Goal: Task Accomplishment & Management: Complete application form

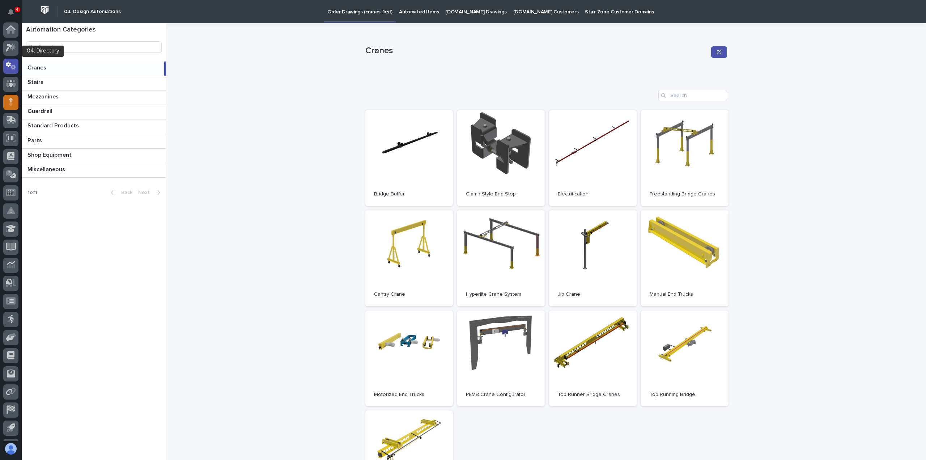
scroll to position [33, 0]
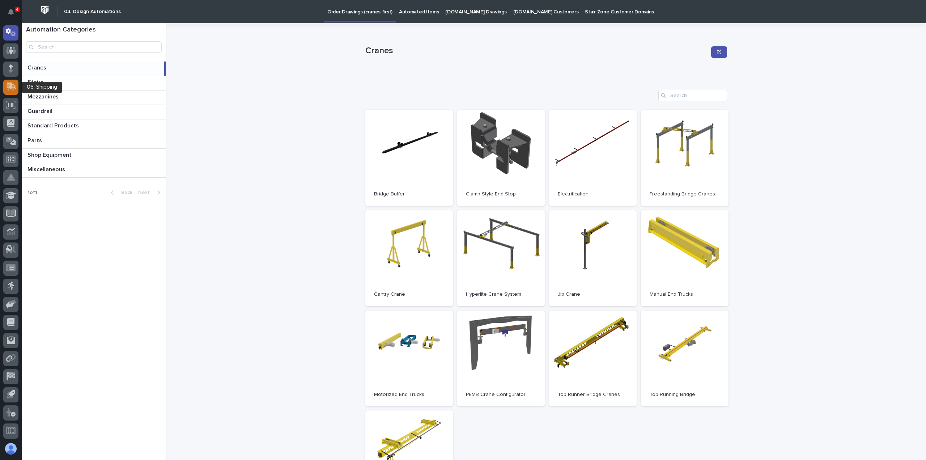
click at [9, 86] on icon at bounding box center [11, 85] width 9 height 7
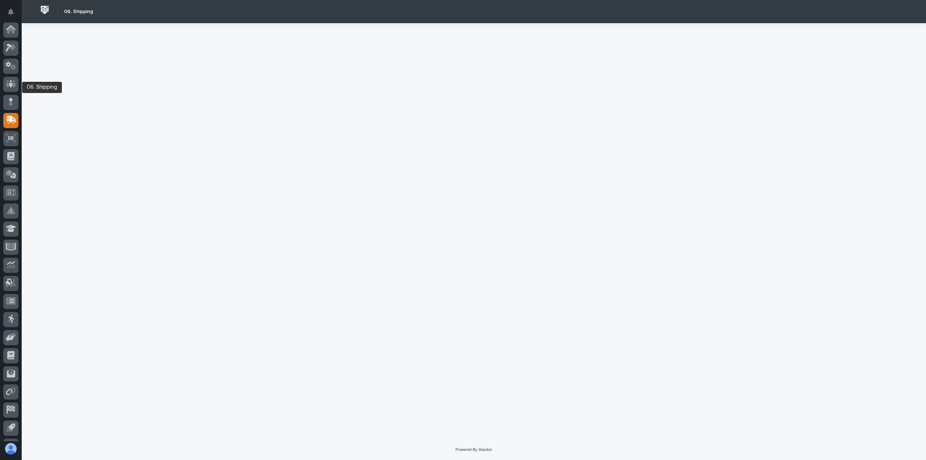
scroll to position [33, 0]
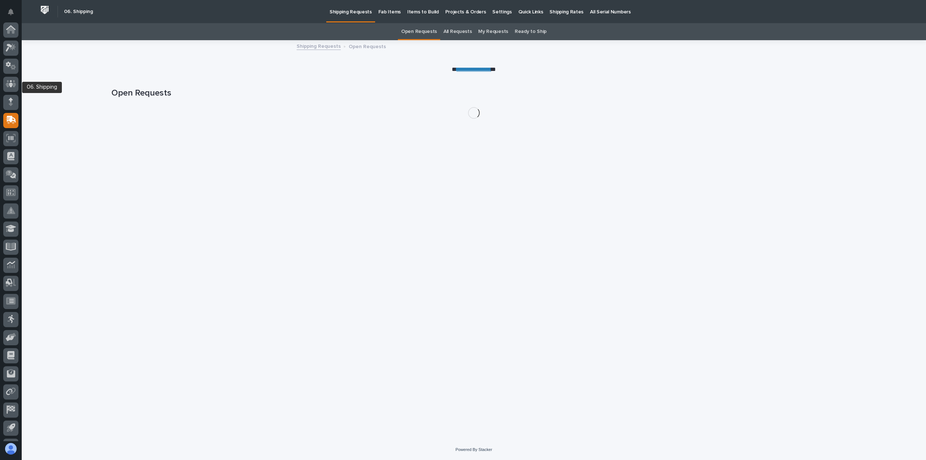
scroll to position [33, 0]
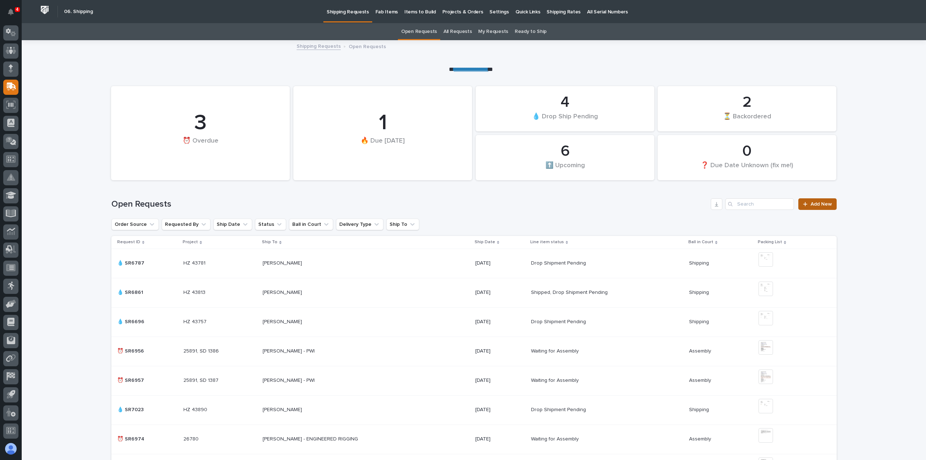
click at [818, 203] on span "Add New" at bounding box center [820, 203] width 21 height 5
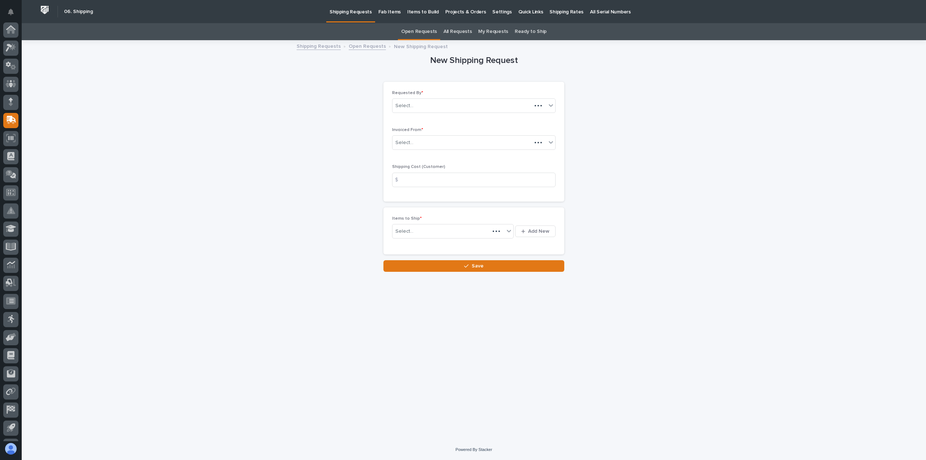
scroll to position [33, 0]
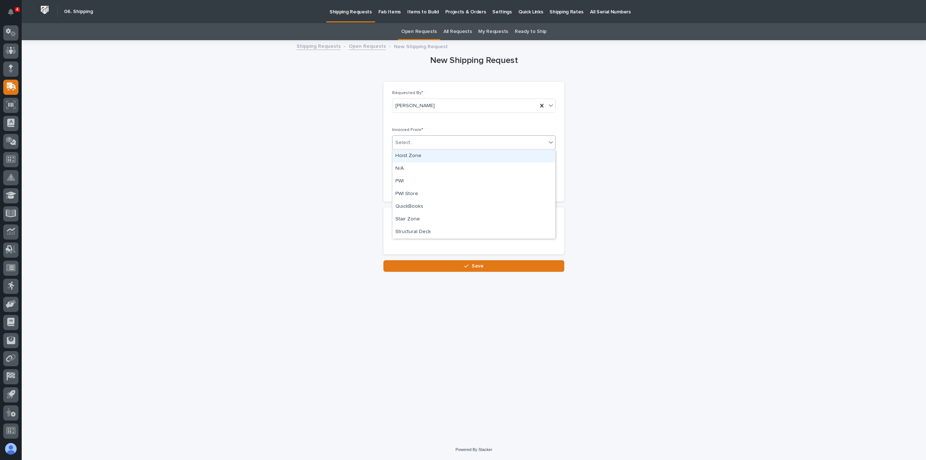
click at [410, 142] on div "Select..." at bounding box center [404, 143] width 18 height 8
click at [406, 204] on div "QuickBooks" at bounding box center [473, 206] width 163 height 13
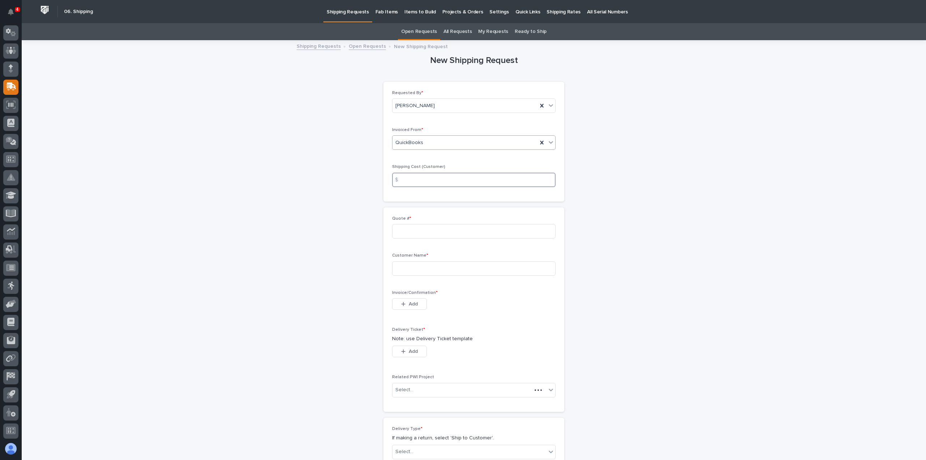
click at [419, 178] on input at bounding box center [473, 179] width 163 height 14
type input "48"
click at [422, 232] on input at bounding box center [473, 231] width 163 height 14
type input "136847"
click at [404, 264] on input at bounding box center [473, 268] width 163 height 14
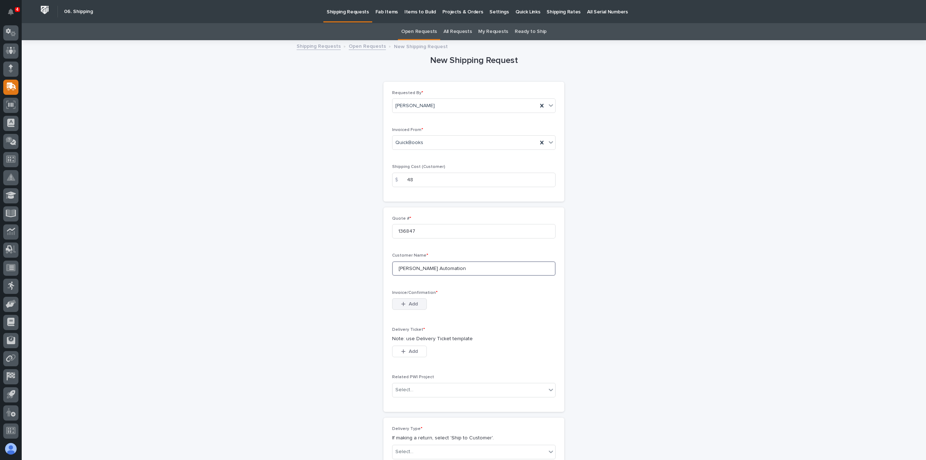
type input "[PERSON_NAME] Automation"
click at [409, 302] on span "Add" at bounding box center [413, 304] width 9 height 7
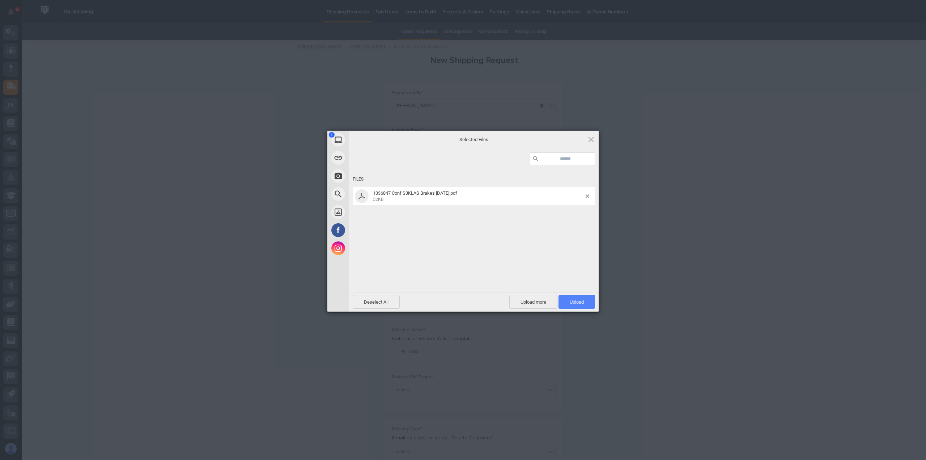
click at [576, 301] on span "Upload 1" at bounding box center [577, 301] width 14 height 5
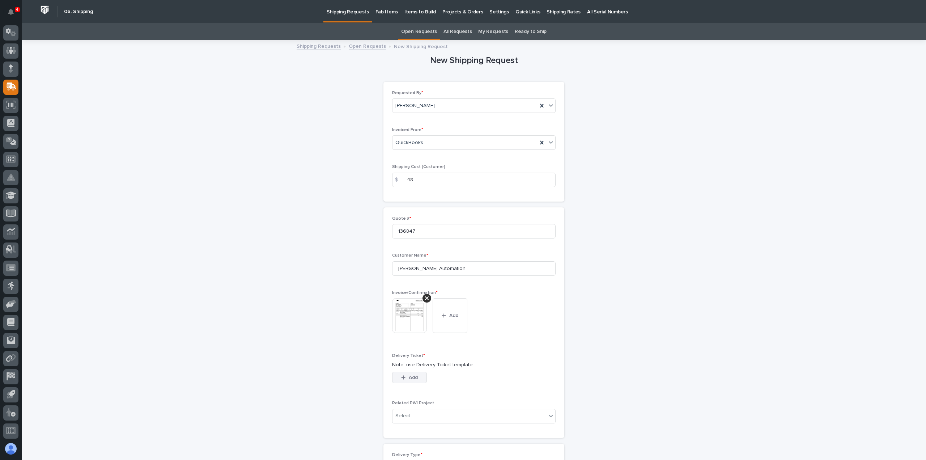
click at [404, 376] on div "button" at bounding box center [404, 377] width 7 height 5
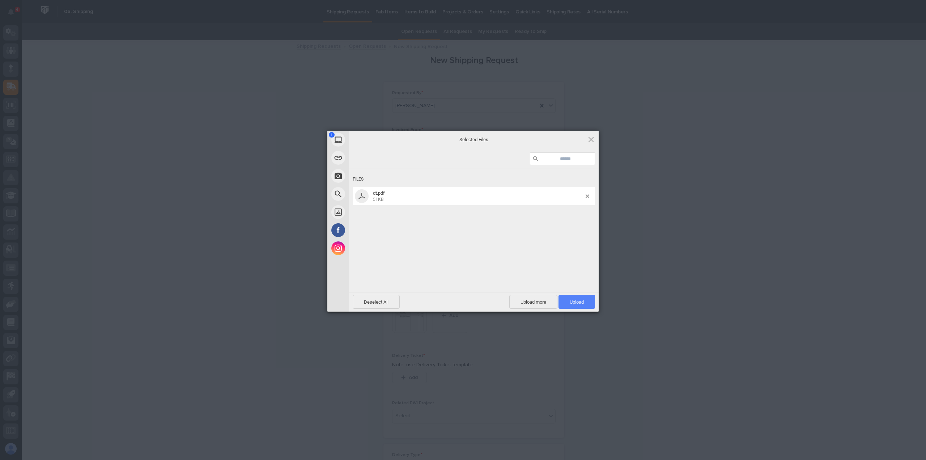
click at [581, 301] on span "Upload 1" at bounding box center [577, 301] width 14 height 5
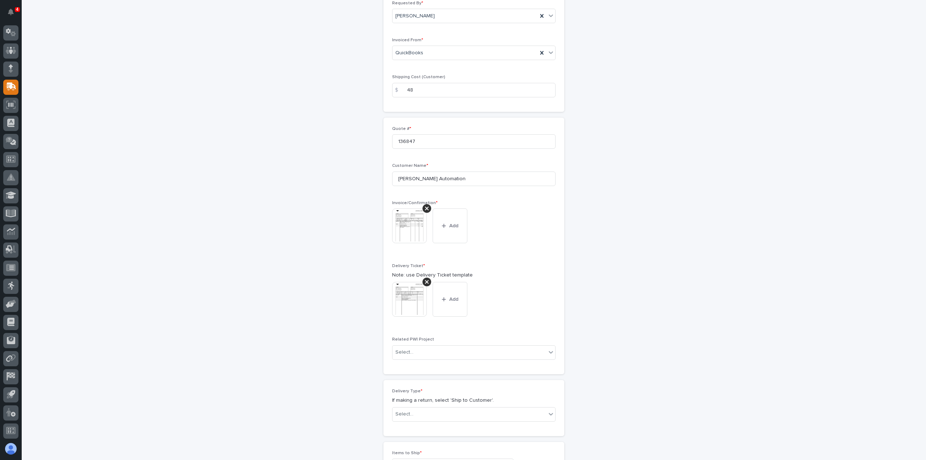
scroll to position [191, 0]
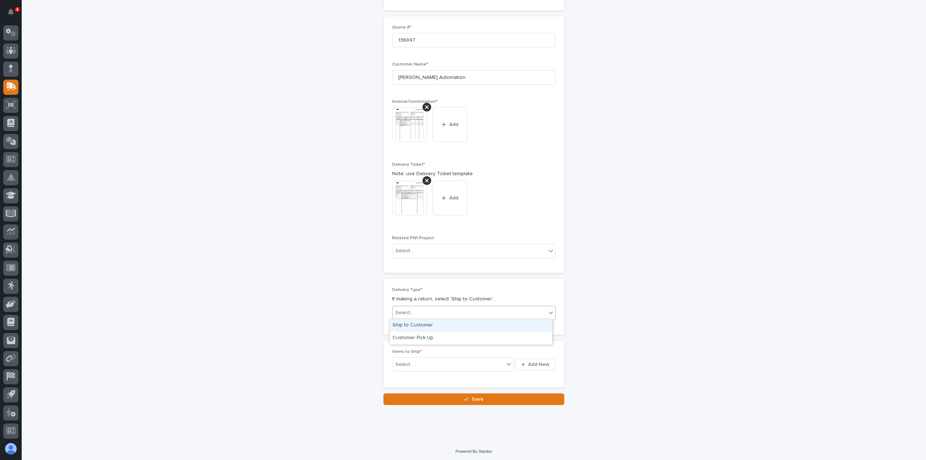
click at [548, 309] on icon at bounding box center [550, 312] width 7 height 7
click at [413, 323] on div "Ship to Customer" at bounding box center [470, 325] width 163 height 13
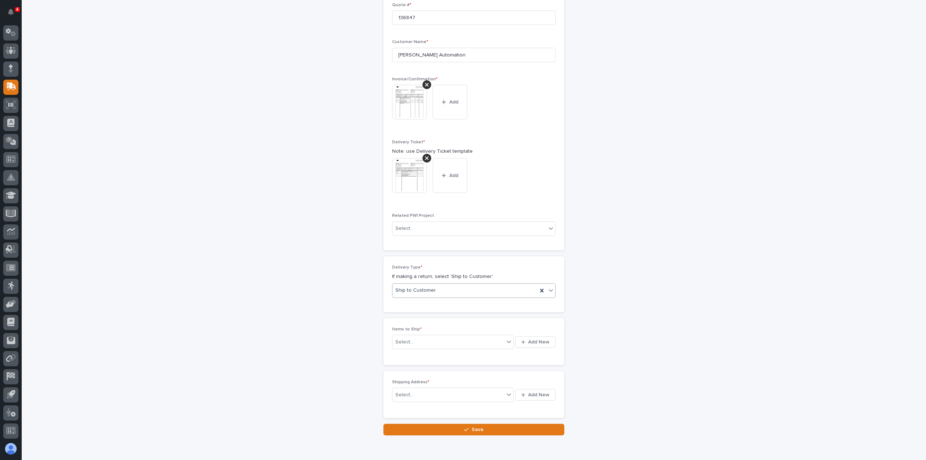
scroll to position [218, 0]
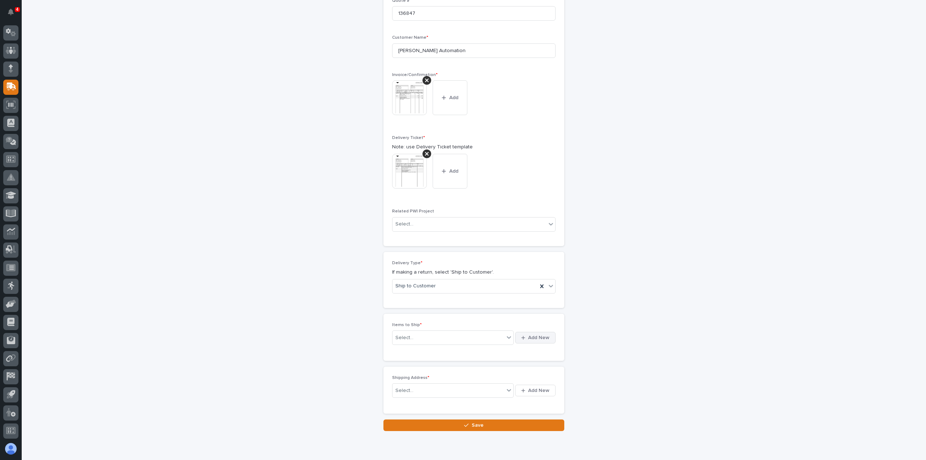
click at [536, 335] on span "Add New" at bounding box center [538, 337] width 21 height 7
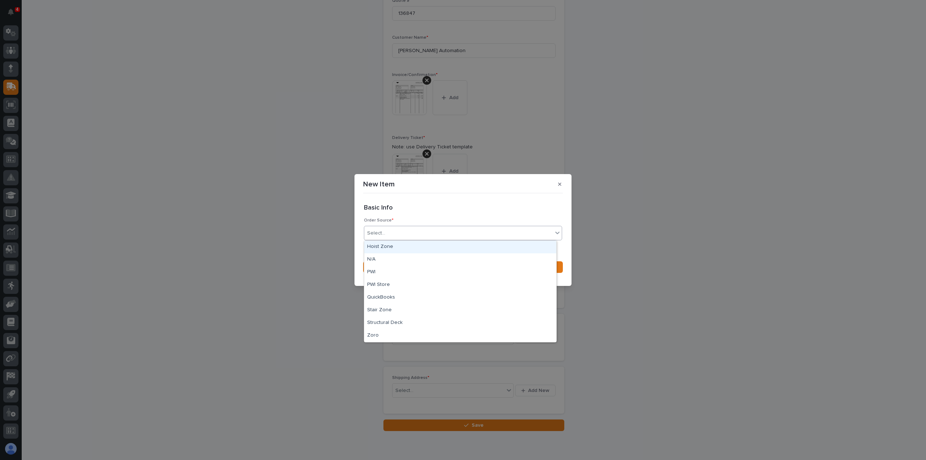
click at [384, 231] on div "Select..." at bounding box center [376, 233] width 18 height 8
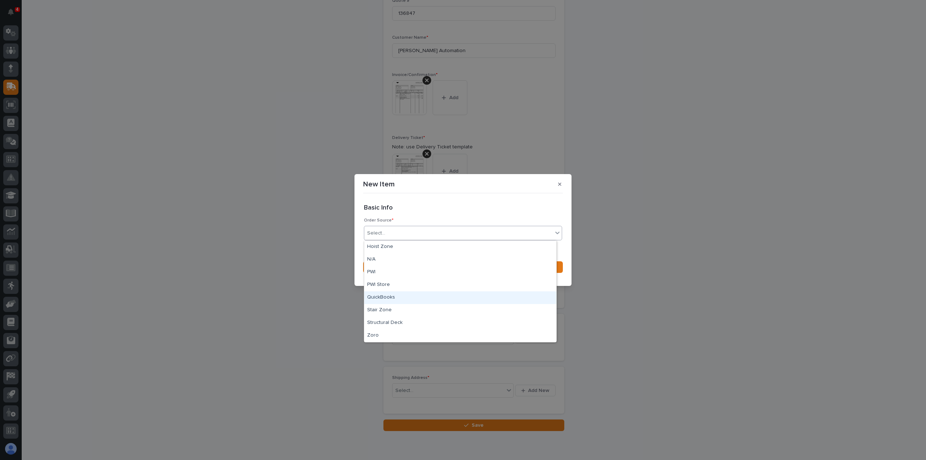
click at [379, 296] on div "QuickBooks" at bounding box center [460, 297] width 192 height 13
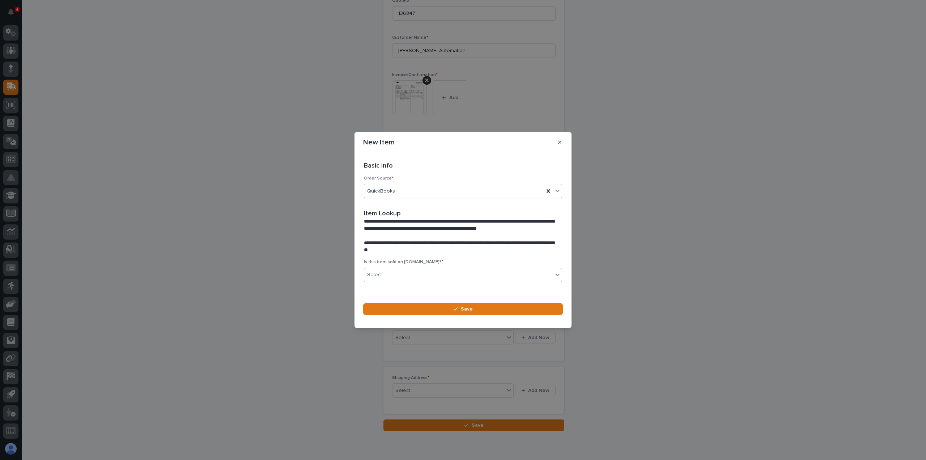
click at [388, 272] on div "Select..." at bounding box center [458, 275] width 188 height 12
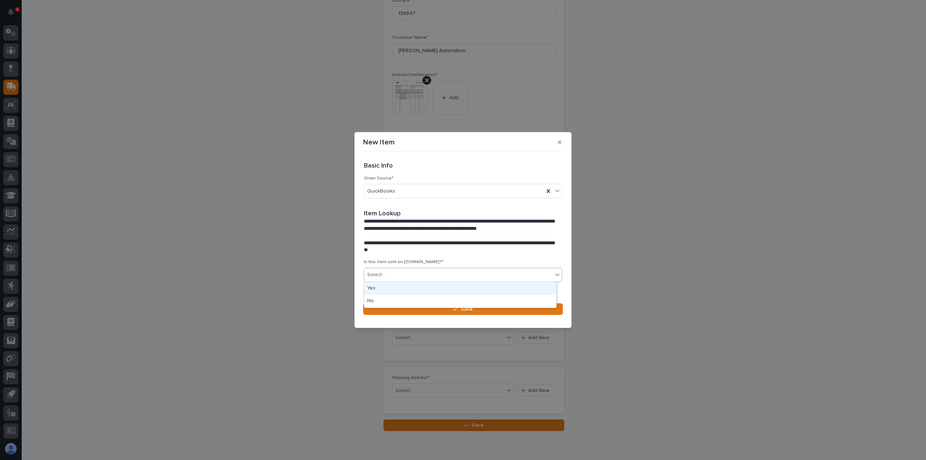
click at [379, 286] on div "Yes" at bounding box center [460, 288] width 192 height 13
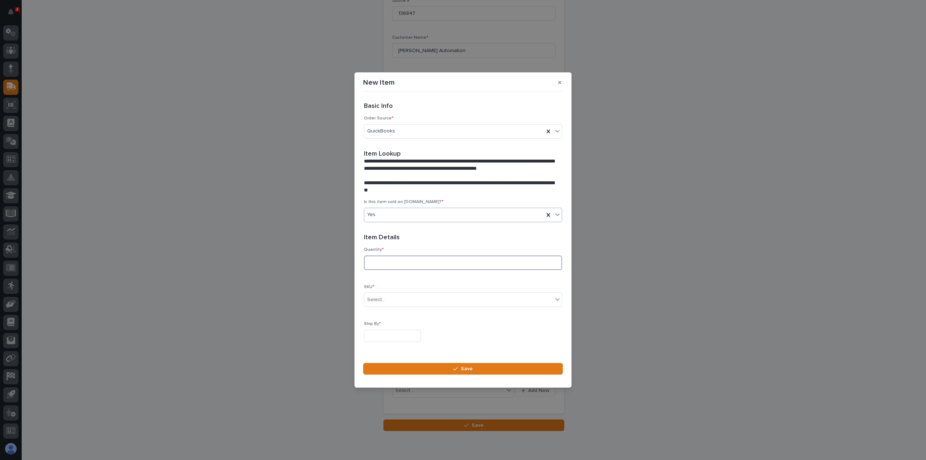
click at [379, 261] on input at bounding box center [463, 262] width 198 height 14
type input "3"
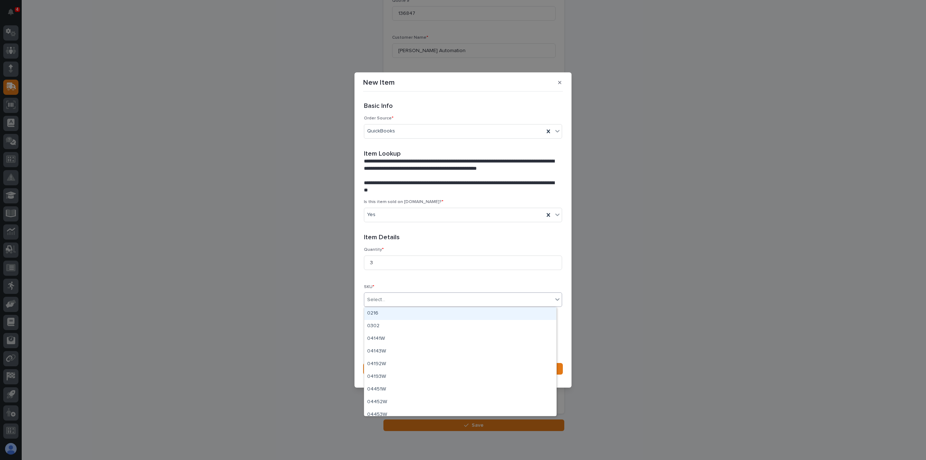
click at [377, 297] on div "Select..." at bounding box center [376, 300] width 18 height 8
type input "***"
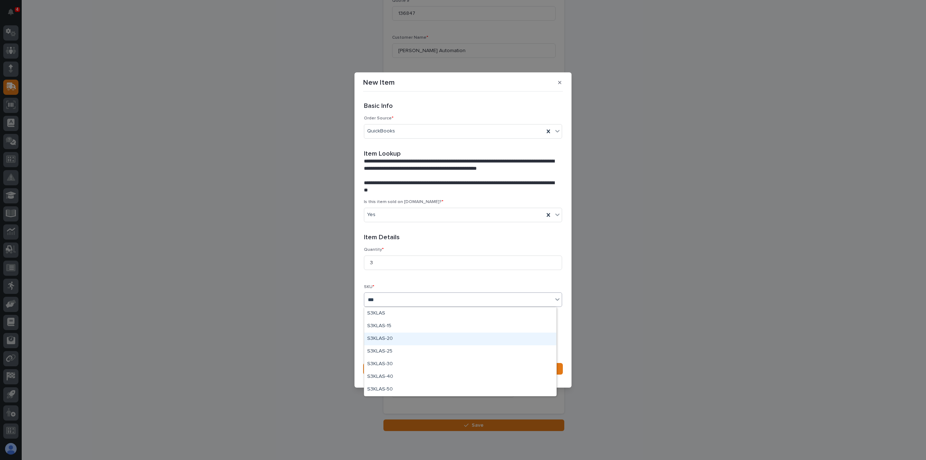
click at [375, 338] on div "S3KLAS-20" at bounding box center [460, 338] width 192 height 13
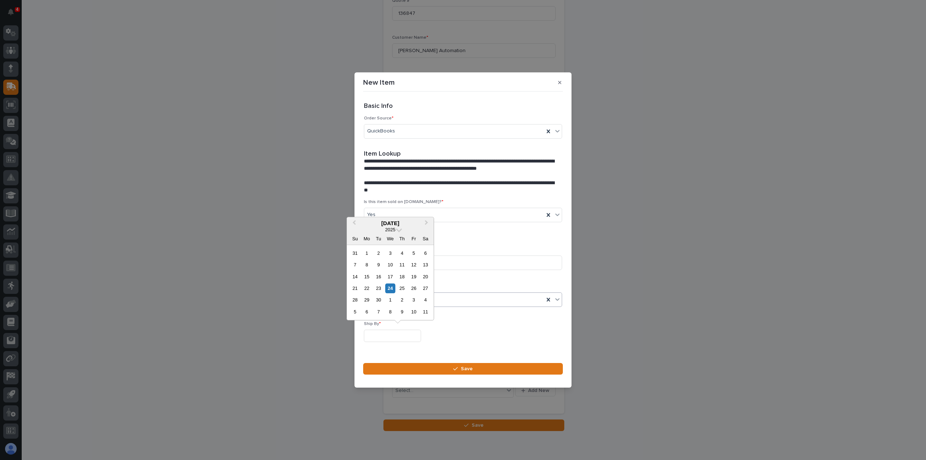
click at [379, 336] on input "text" at bounding box center [392, 335] width 57 height 13
click at [368, 298] on div "29" at bounding box center [367, 300] width 10 height 10
type input "**********"
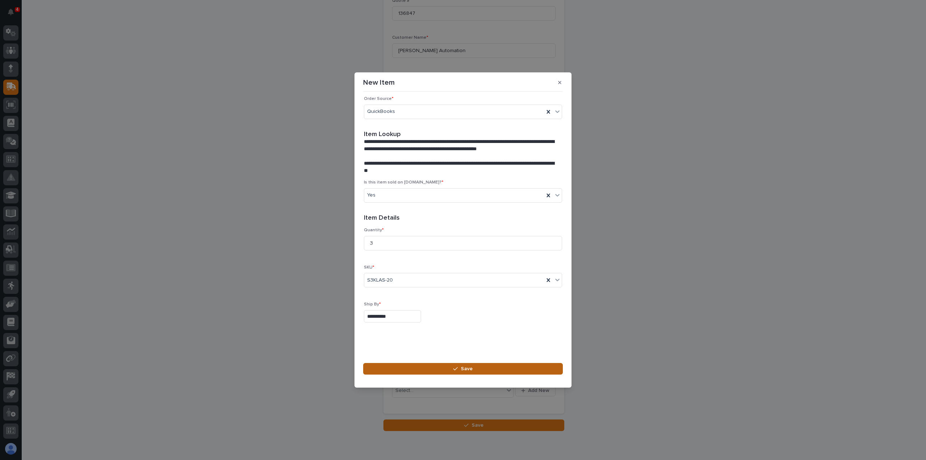
click at [468, 366] on span "Save" at bounding box center [467, 368] width 12 height 7
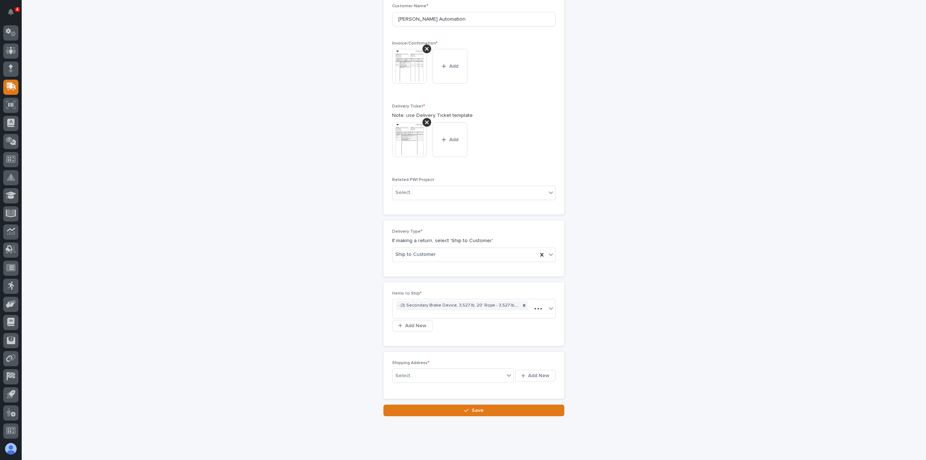
scroll to position [260, 0]
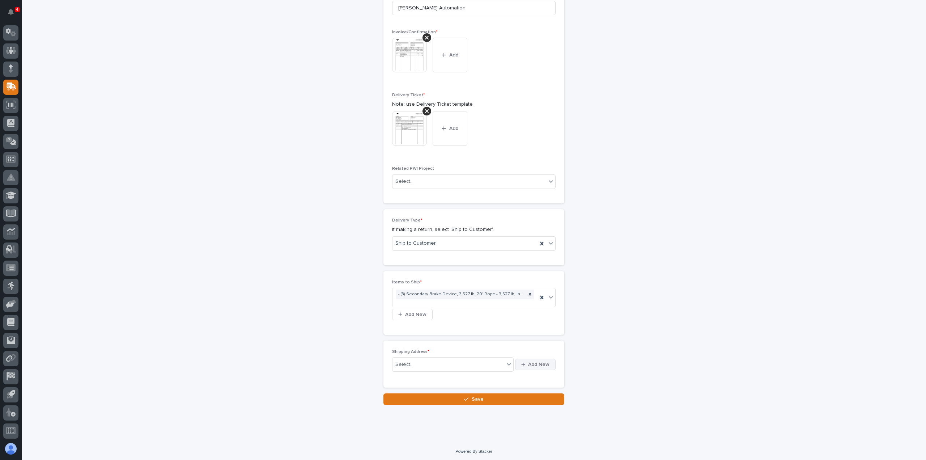
click at [537, 361] on span "Add New" at bounding box center [538, 364] width 21 height 7
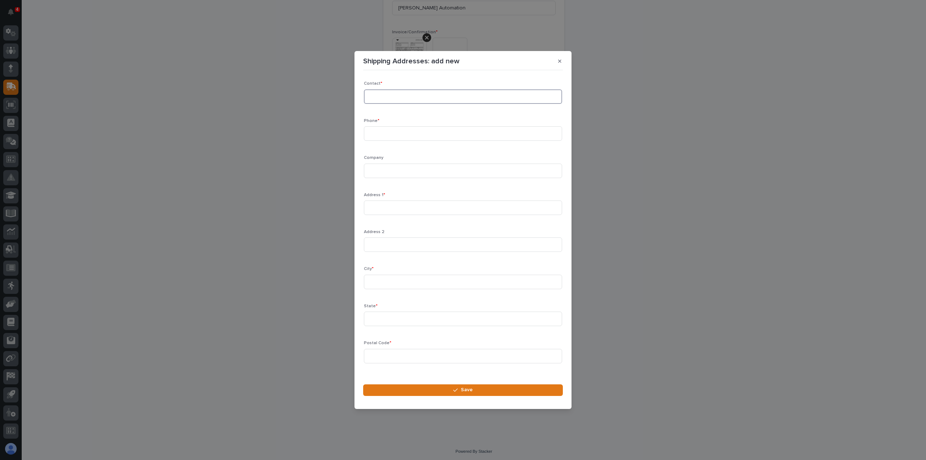
click at [383, 96] on input at bounding box center [463, 96] width 198 height 14
type input "[PERSON_NAME]"
type input "[PHONE_NUMBER]"
click at [383, 172] on input at bounding box center [463, 170] width 198 height 14
type input "[PERSON_NAME] Automation"
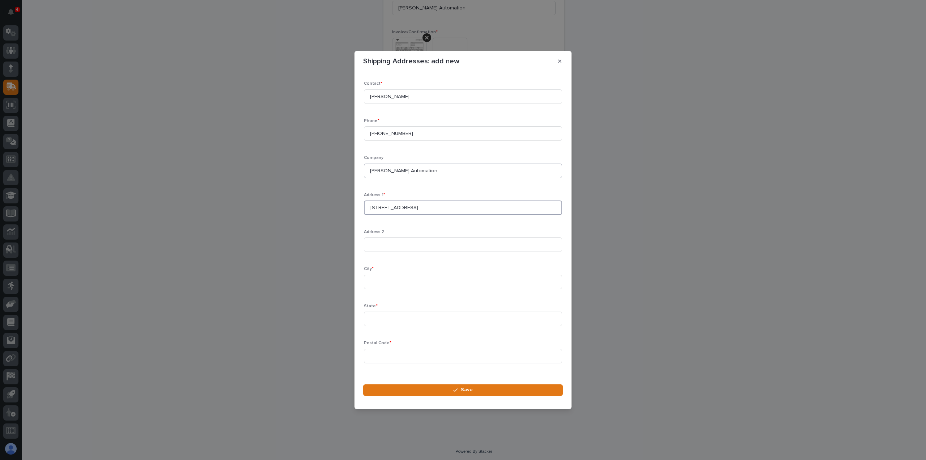
type input "[STREET_ADDRESS]"
type input "n"
type input "[GEOGRAPHIC_DATA]"
type input "WI"
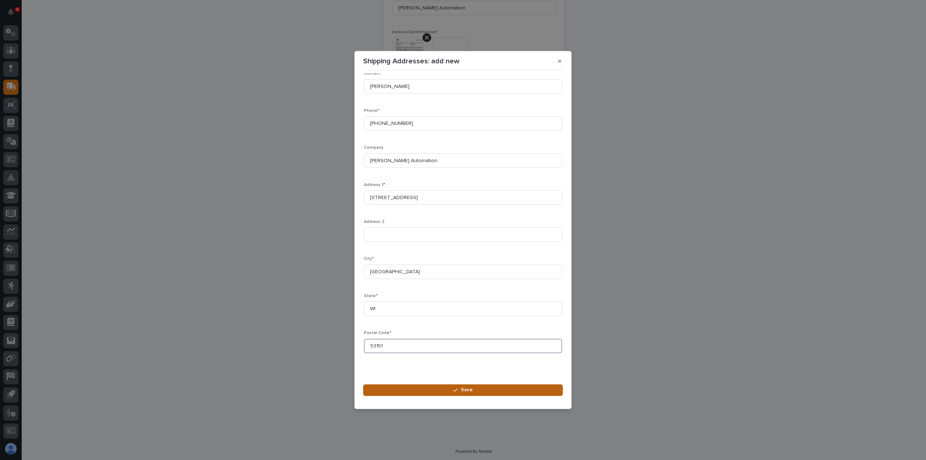
type input "53151"
click at [469, 387] on span "Save" at bounding box center [467, 389] width 12 height 7
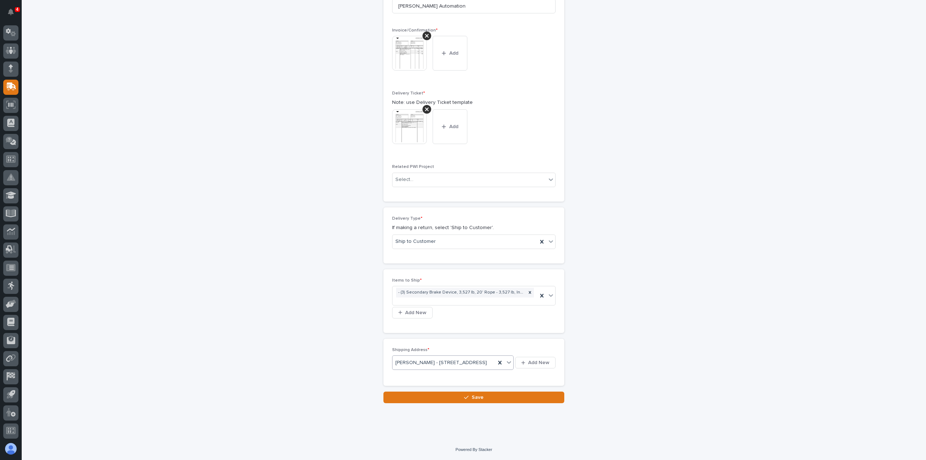
scroll to position [273, 0]
click at [472, 395] on span "Save" at bounding box center [478, 397] width 12 height 7
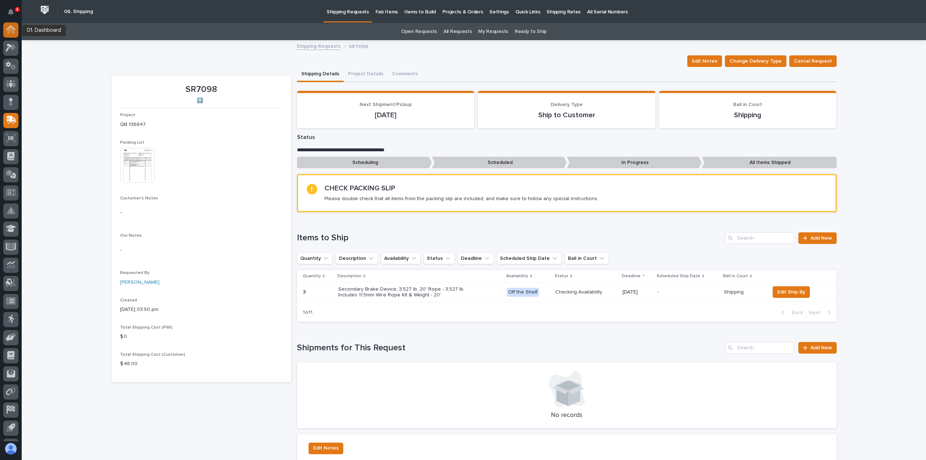
click at [9, 29] on icon at bounding box center [10, 30] width 7 height 7
